Goal: Obtain resource: Obtain resource

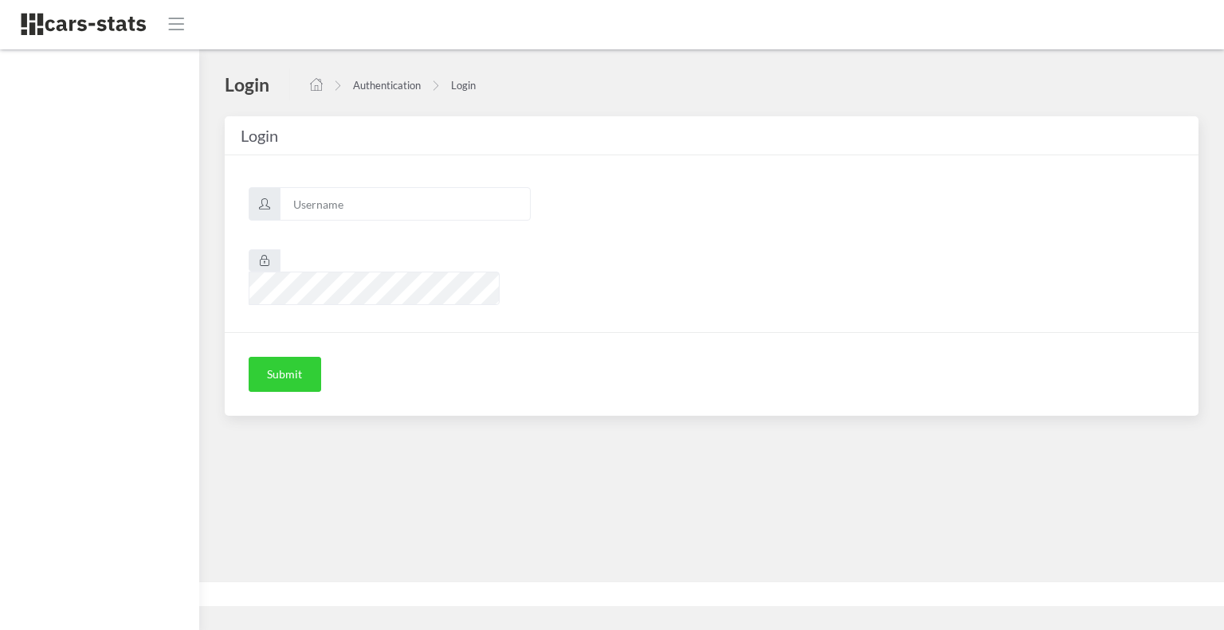
scroll to position [12, 12]
type input "skoda"
click at [286, 362] on button "Submit" at bounding box center [285, 374] width 72 height 35
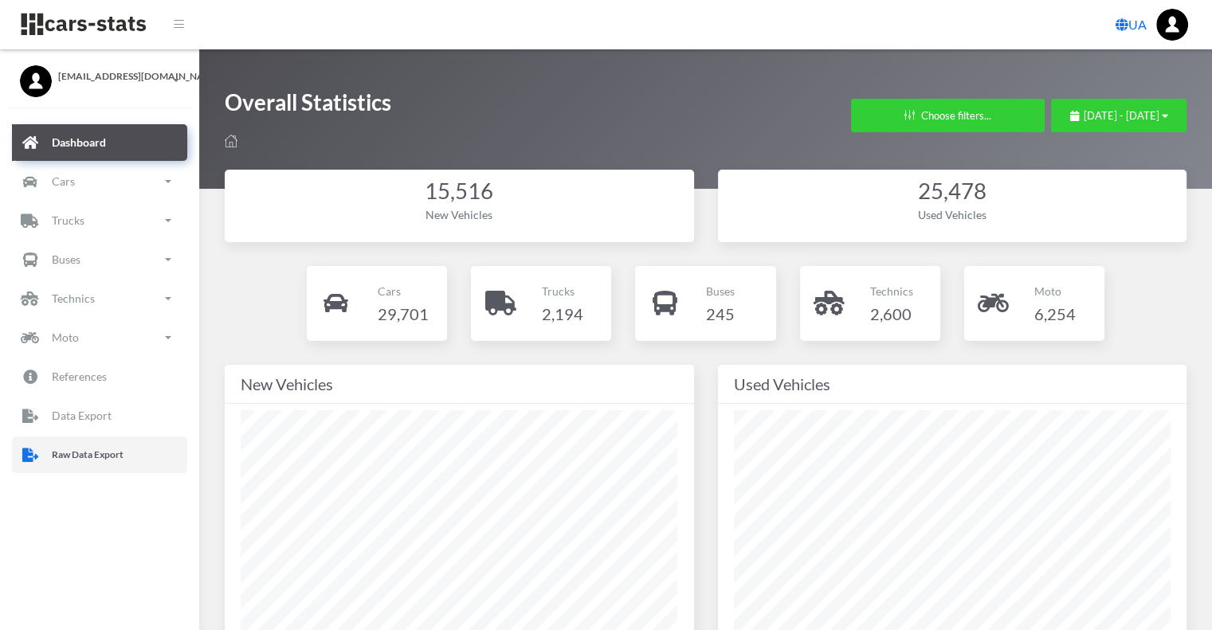
click at [86, 456] on p "Raw Data Export" at bounding box center [88, 455] width 72 height 18
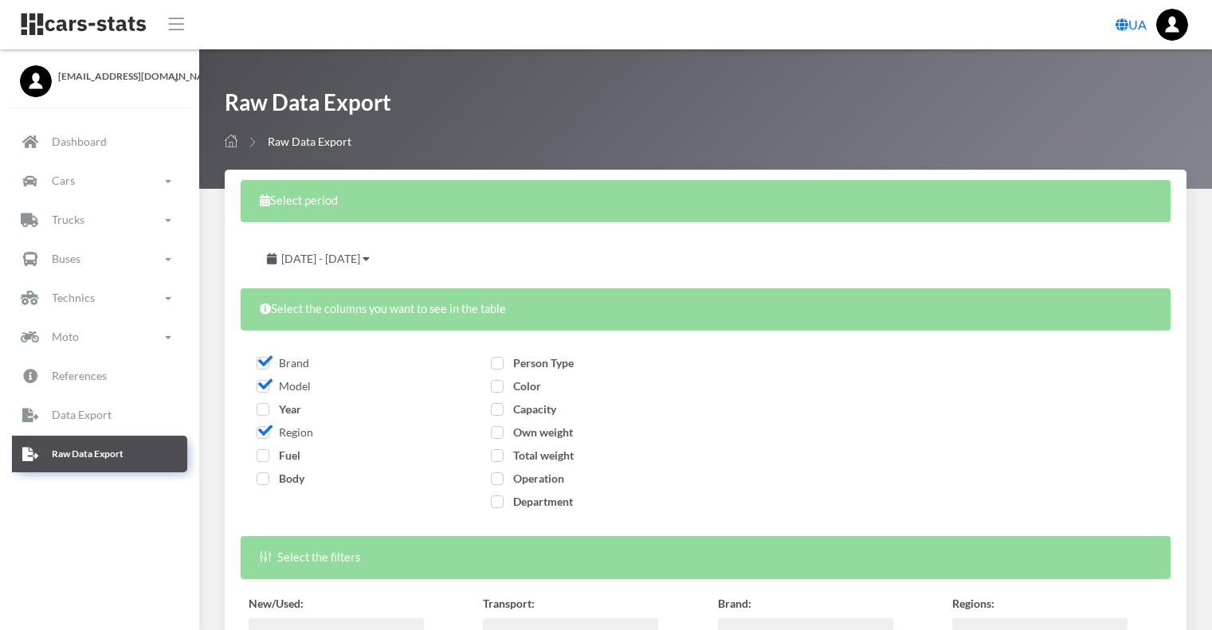
select select
drag, startPoint x: 276, startPoint y: 410, endPoint x: 280, endPoint y: 433, distance: 22.7
click at [276, 410] on span "Year" at bounding box center [279, 409] width 45 height 14
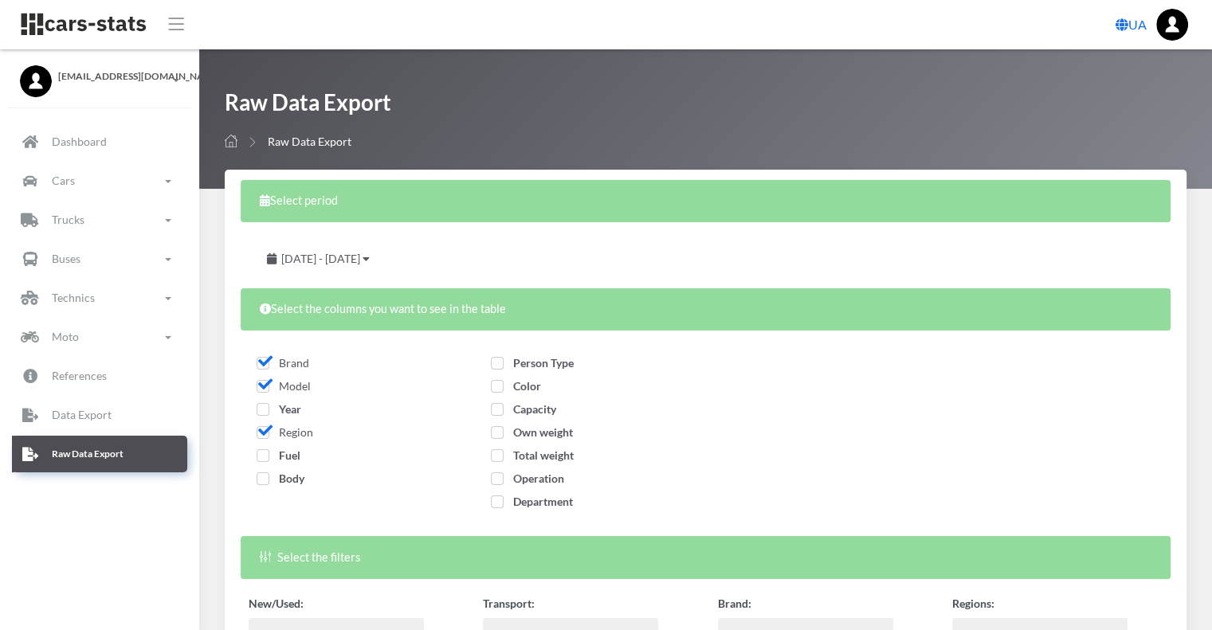
checkbox input "true"
click at [285, 447] on label "Fuel" at bounding box center [279, 455] width 44 height 17
checkbox input "true"
click at [300, 473] on span "Body" at bounding box center [281, 479] width 48 height 14
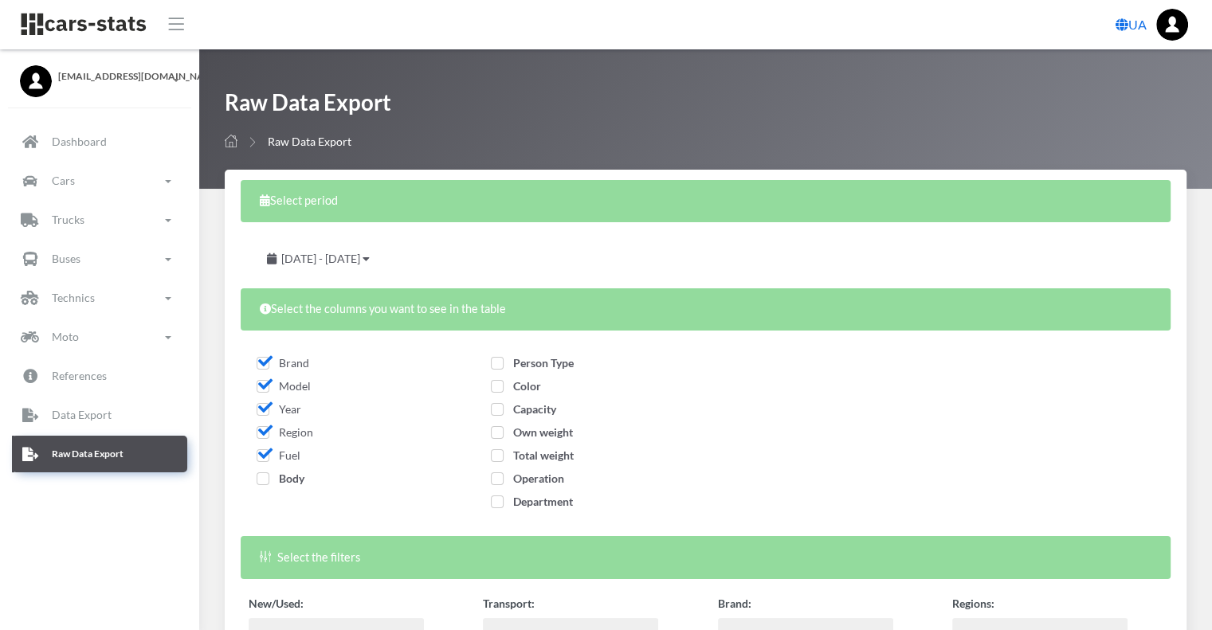
checkbox input "true"
click at [522, 370] on label "Person Type" at bounding box center [532, 362] width 83 height 17
checkbox input "true"
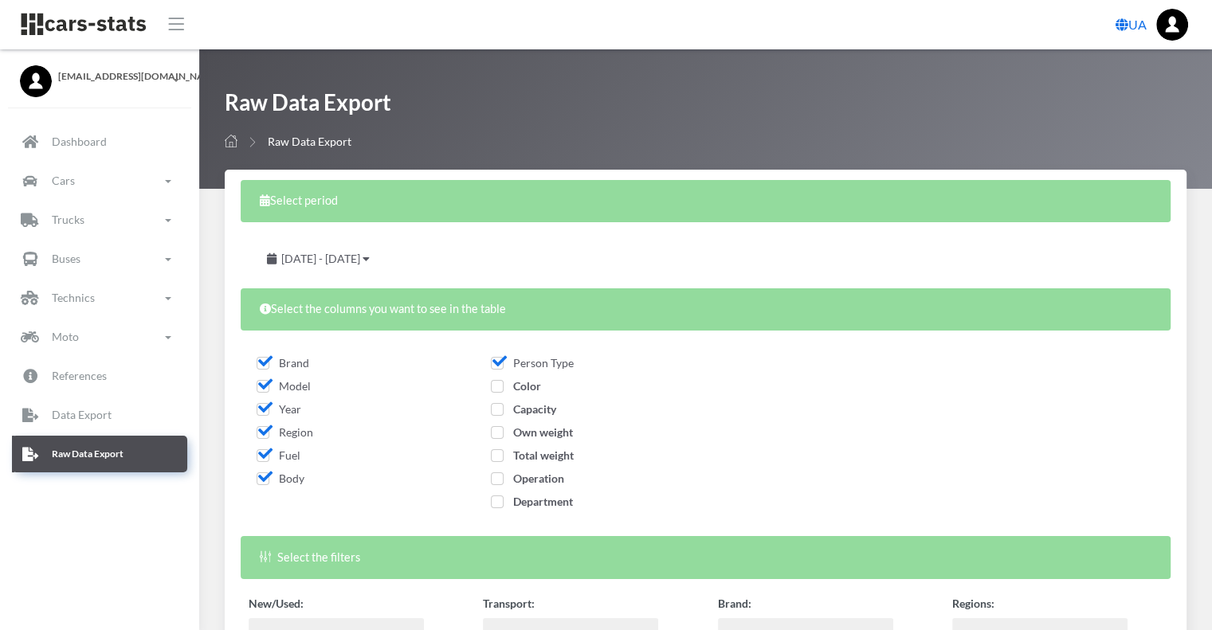
click at [522, 388] on span "Color" at bounding box center [516, 386] width 50 height 14
checkbox input "true"
click at [529, 415] on span "Capacity" at bounding box center [523, 409] width 65 height 14
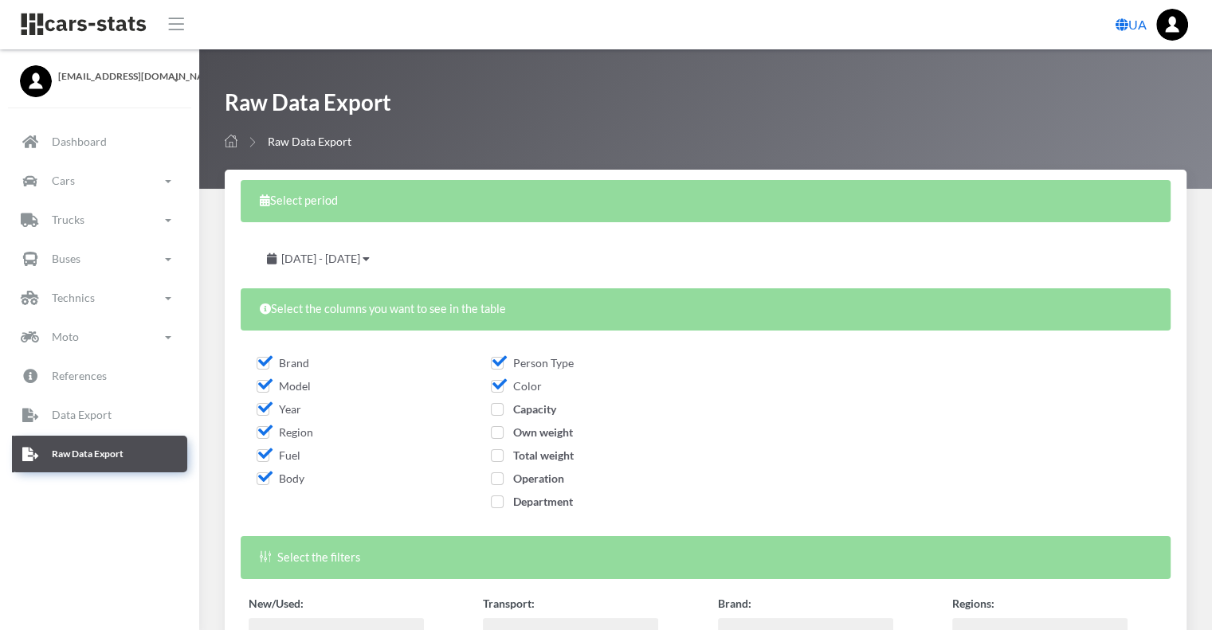
checkbox input "true"
click at [532, 427] on span "Own weight" at bounding box center [532, 432] width 82 height 14
checkbox input "true"
click at [535, 454] on span "Total weight" at bounding box center [532, 455] width 83 height 14
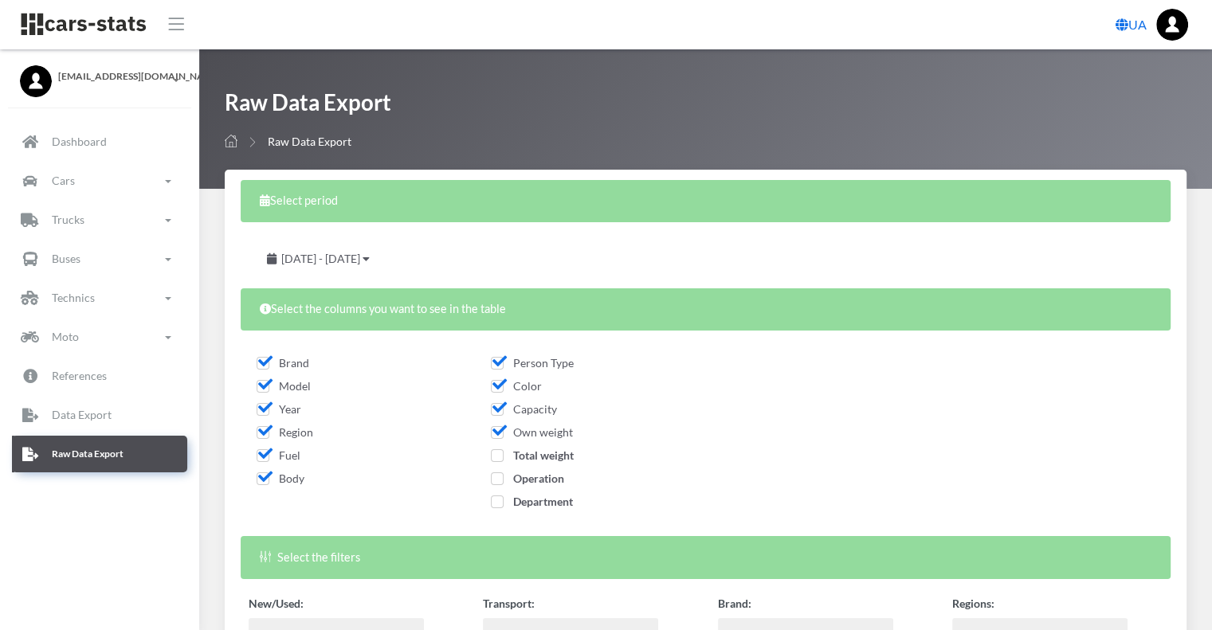
checkbox input "true"
click at [536, 478] on span "Operation" at bounding box center [527, 479] width 73 height 14
checkbox input "true"
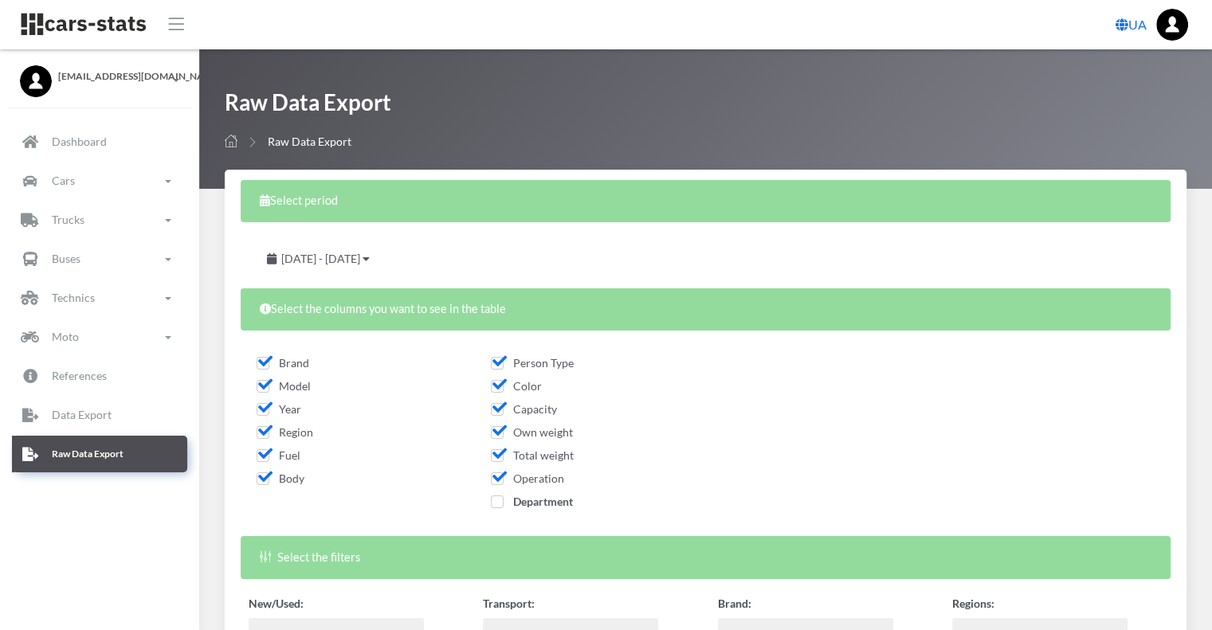
click at [536, 503] on span "Department" at bounding box center [532, 502] width 82 height 14
checkbox input "true"
click at [360, 253] on span "July 28, 2025 - August 27, 2025" at bounding box center [320, 259] width 79 height 14
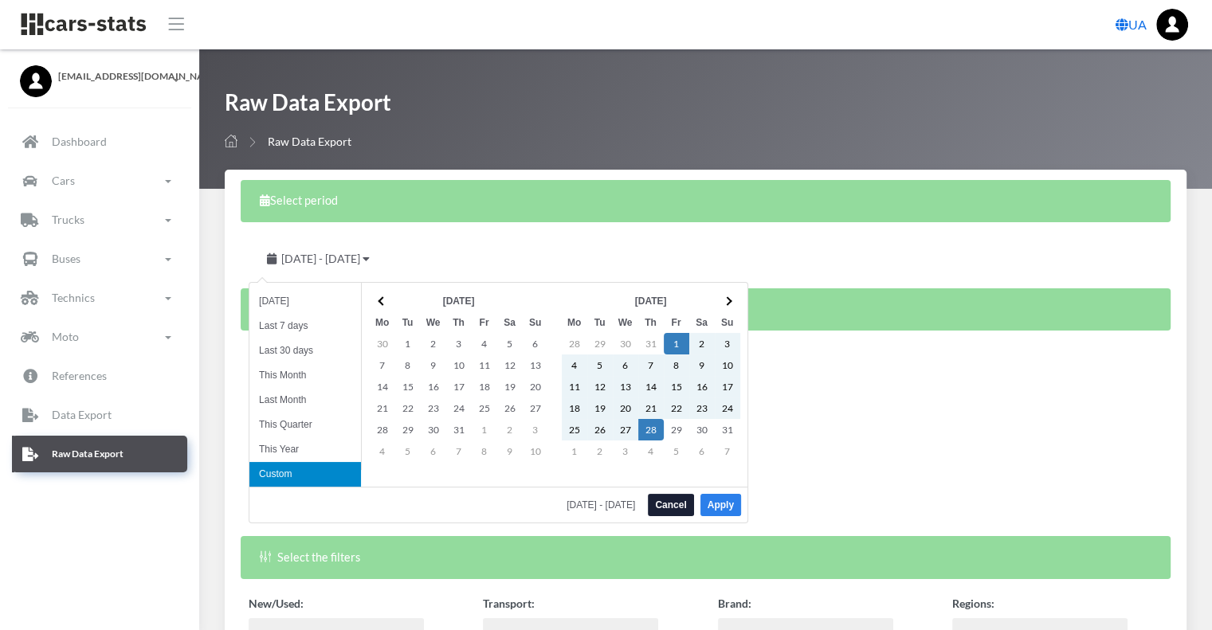
click at [734, 509] on button "Apply" at bounding box center [720, 505] width 41 height 22
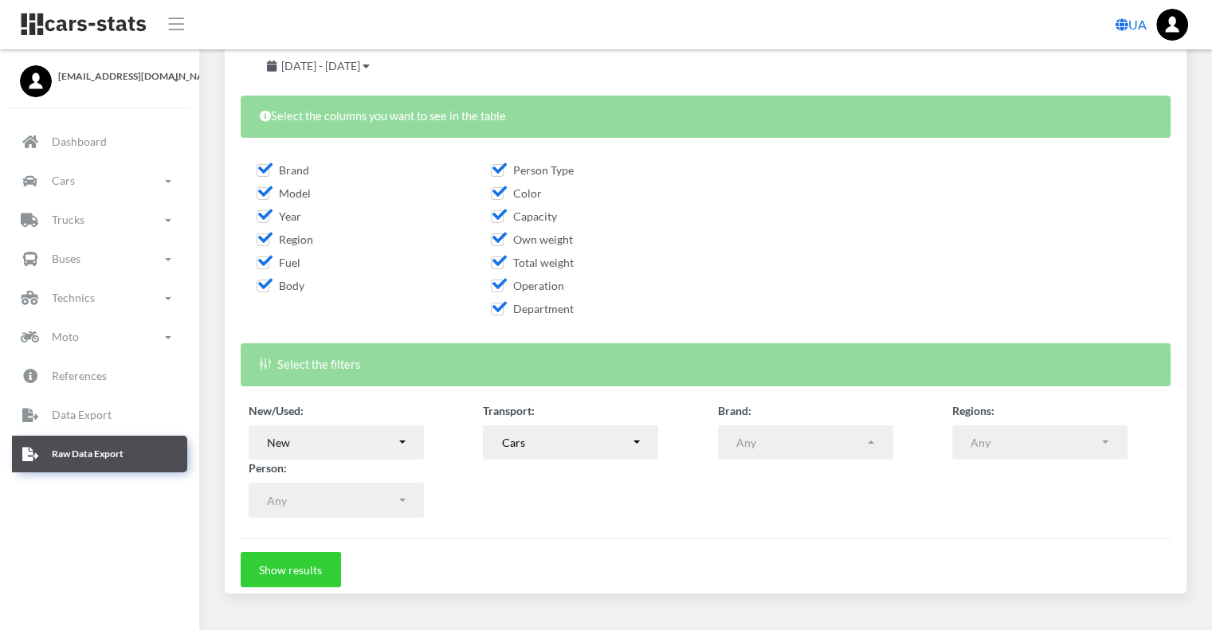
scroll to position [222, 0]
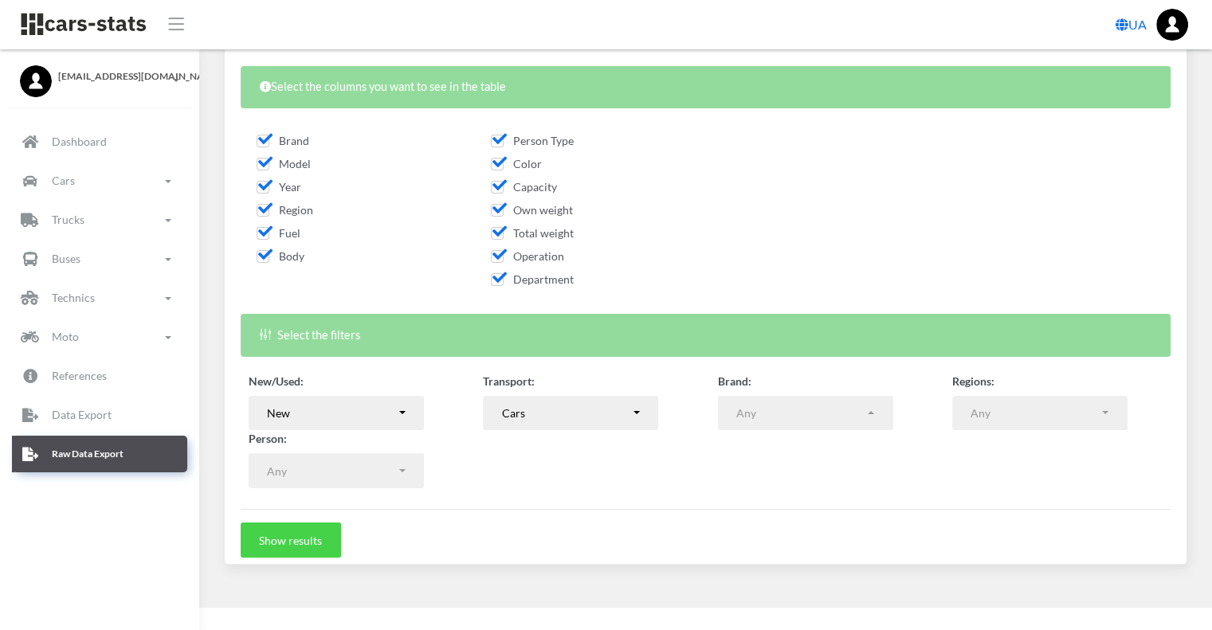
click at [298, 539] on button "Show results" at bounding box center [291, 540] width 100 height 35
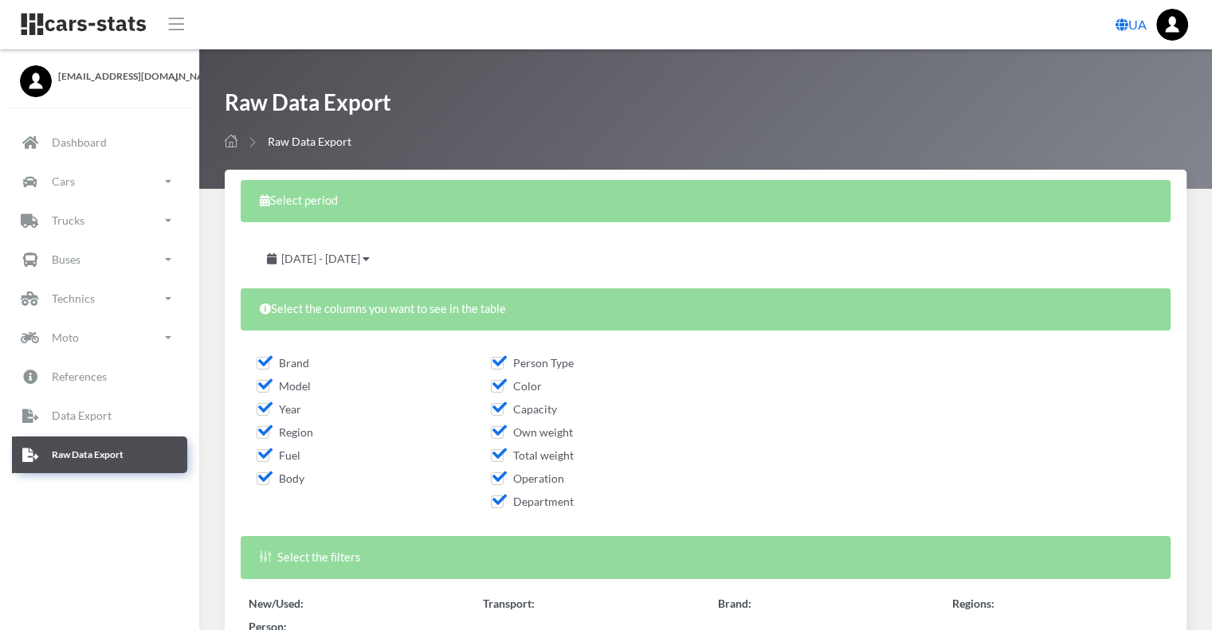
select select "50"
select select
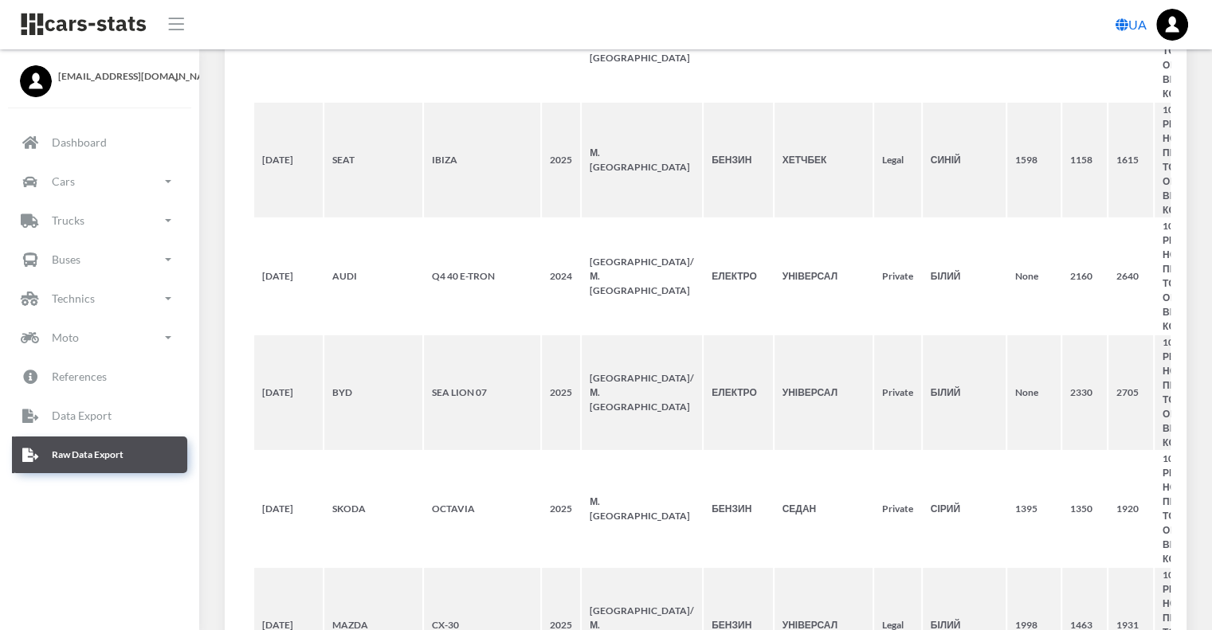
scroll to position [7571, 0]
